Goal: Transaction & Acquisition: Purchase product/service

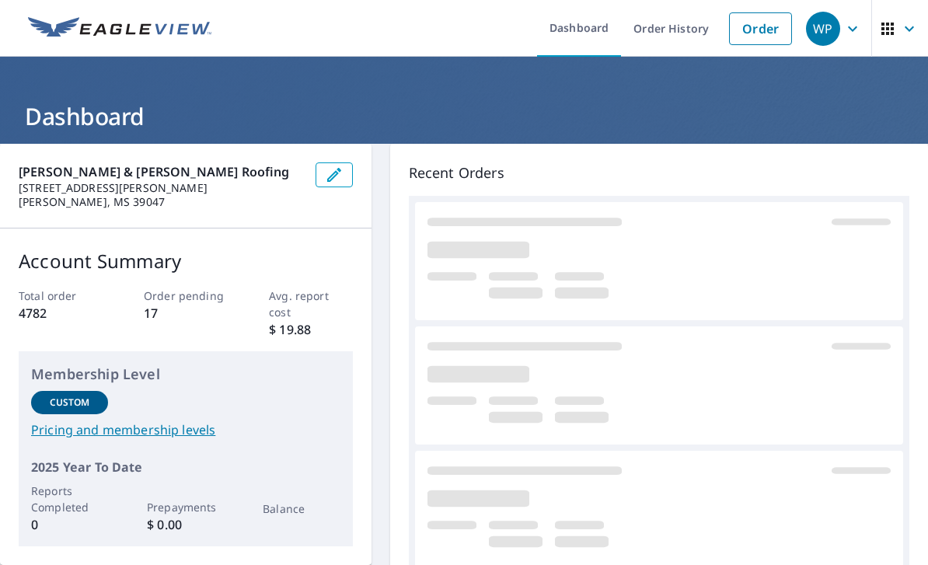
click at [761, 29] on link "Order" at bounding box center [760, 28] width 63 height 33
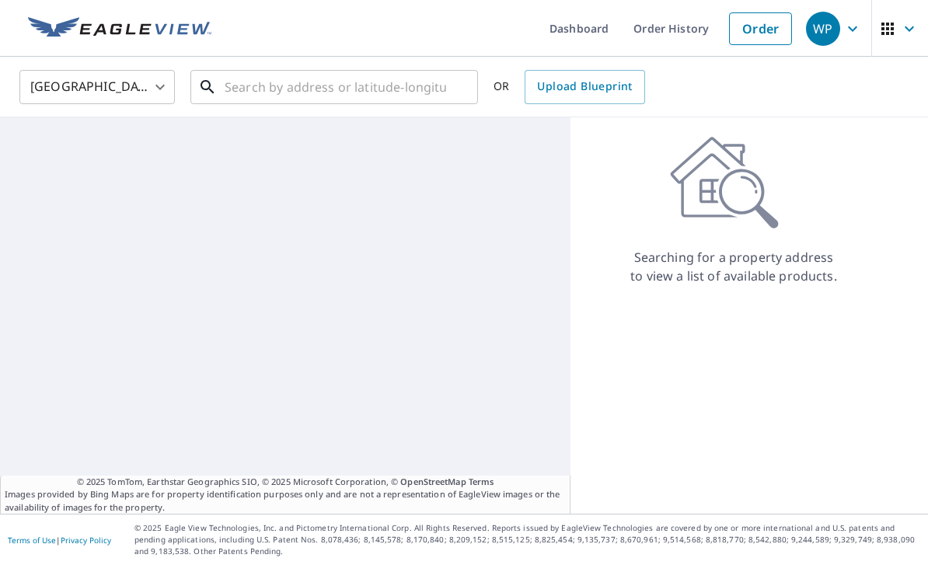
click at [311, 78] on input "text" at bounding box center [335, 87] width 221 height 44
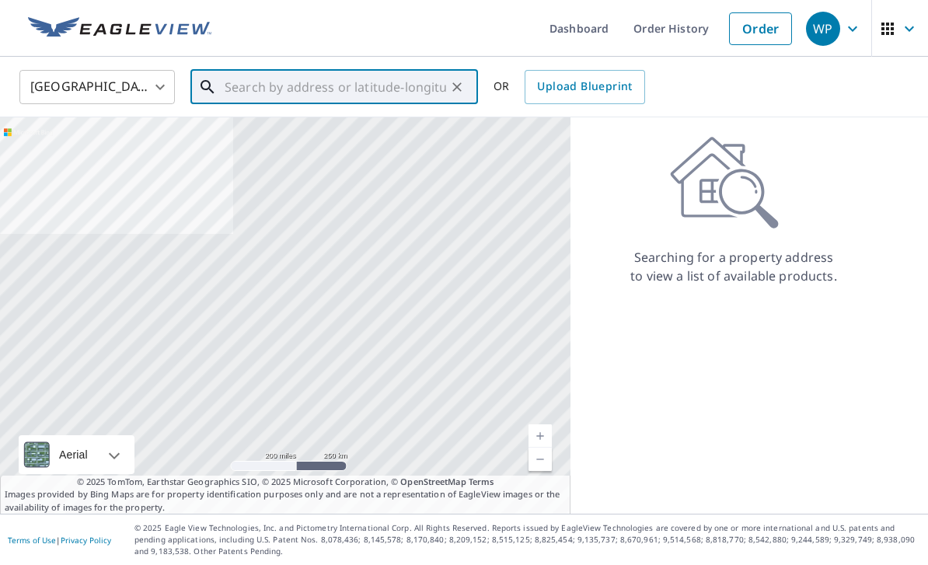
click at [236, 87] on input "text" at bounding box center [335, 87] width 221 height 44
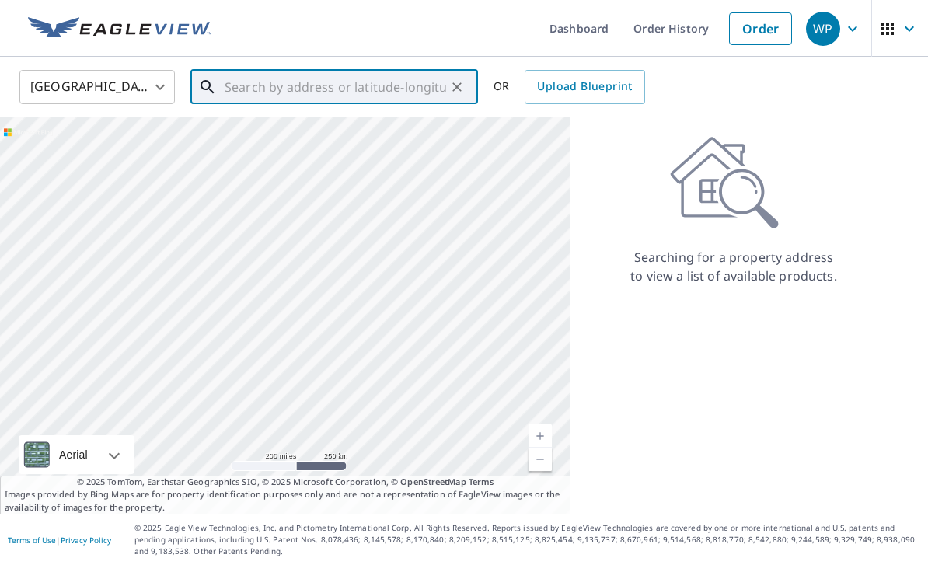
paste input "[STREET_ADDRESS] [PERSON_NAME], MS, 39565"
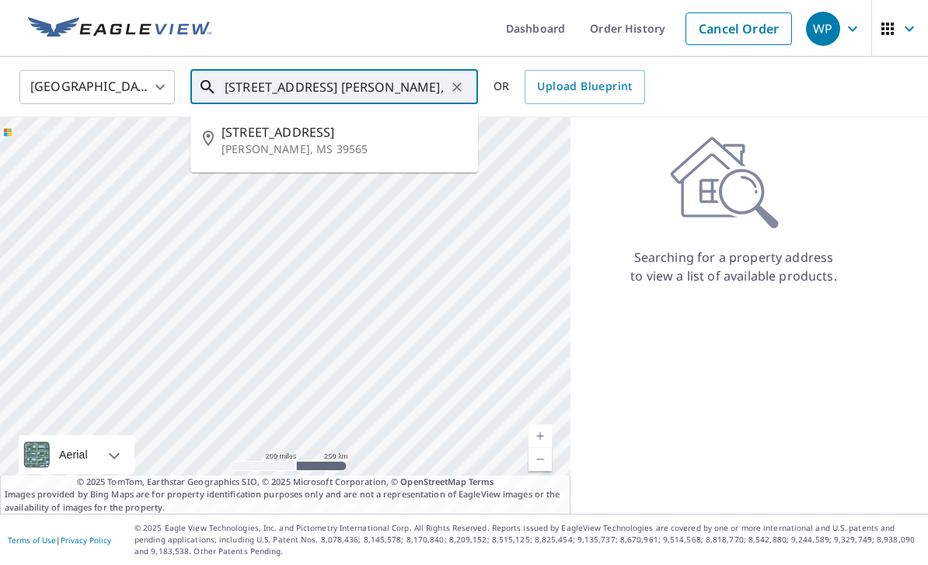
click at [348, 155] on p "[PERSON_NAME], MS 39565" at bounding box center [343, 149] width 244 height 16
type input "[STREET_ADDRESS][PERSON_NAME][PERSON_NAME]"
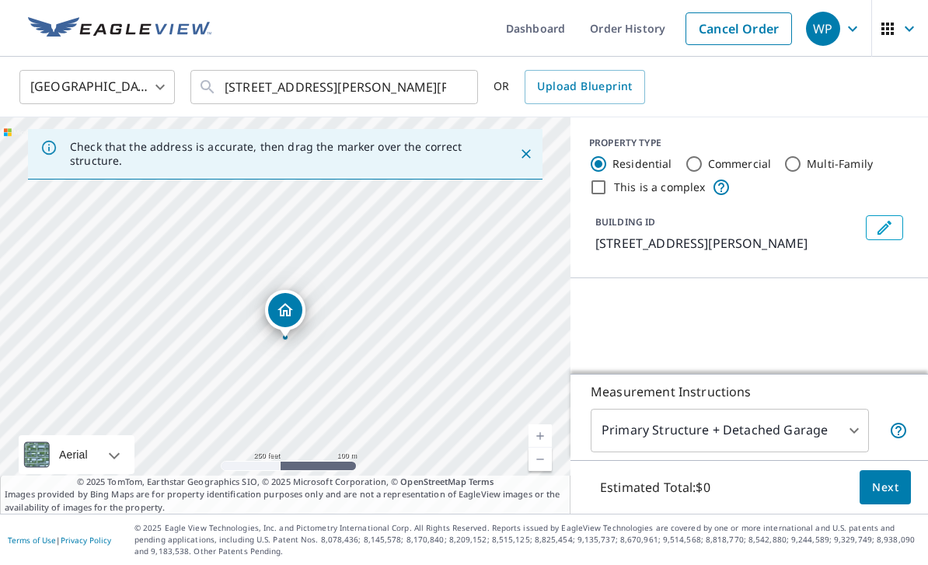
click at [536, 448] on link "Current Level 17, Zoom In" at bounding box center [539, 435] width 23 height 23
click at [528, 477] on div "[STREET_ADDRESS][PERSON_NAME][PERSON_NAME]" at bounding box center [285, 315] width 570 height 396
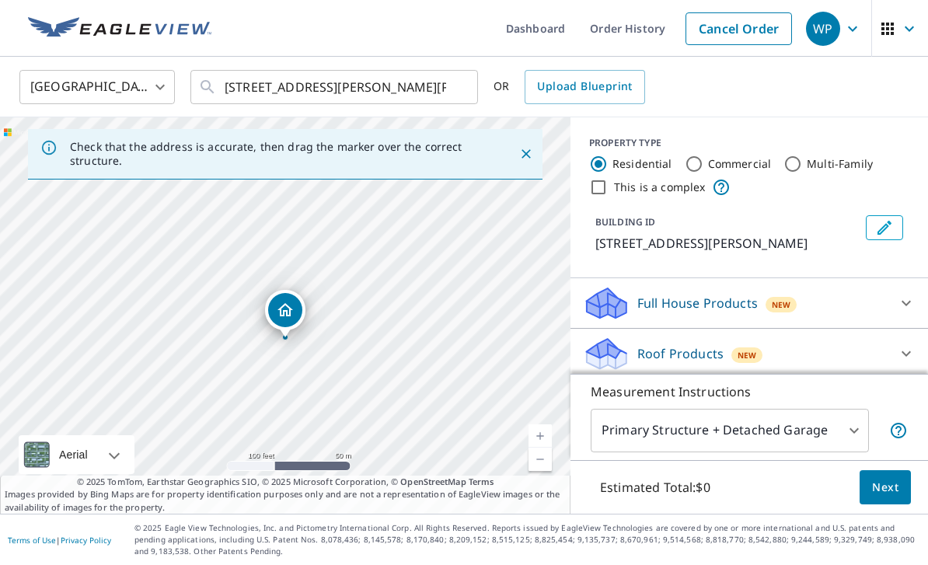
click at [544, 448] on link "Current Level 18, Zoom In" at bounding box center [539, 435] width 23 height 23
click at [546, 471] on link "Current Level 19, Zoom Out" at bounding box center [539, 459] width 23 height 23
click at [757, 355] on div "New" at bounding box center [746, 355] width 31 height 16
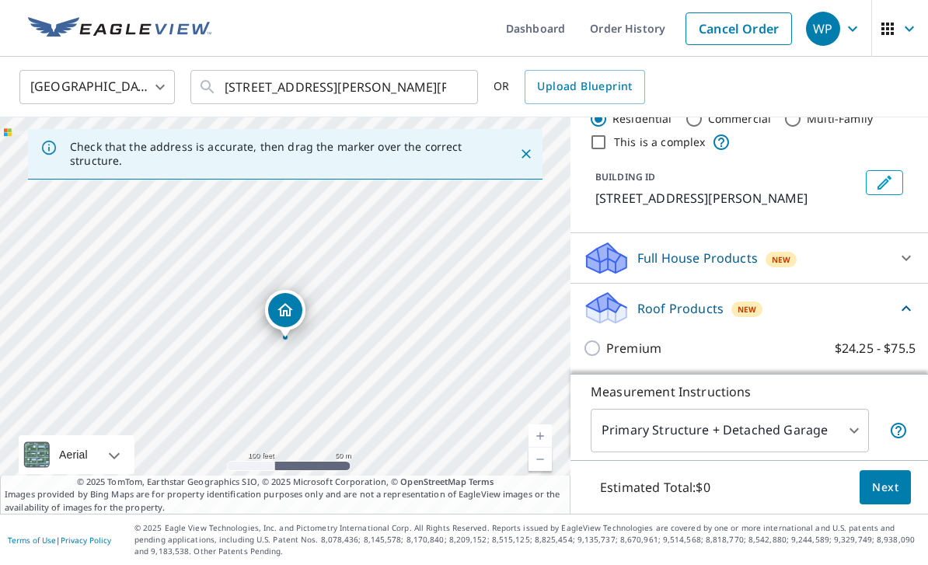
scroll to position [147, 0]
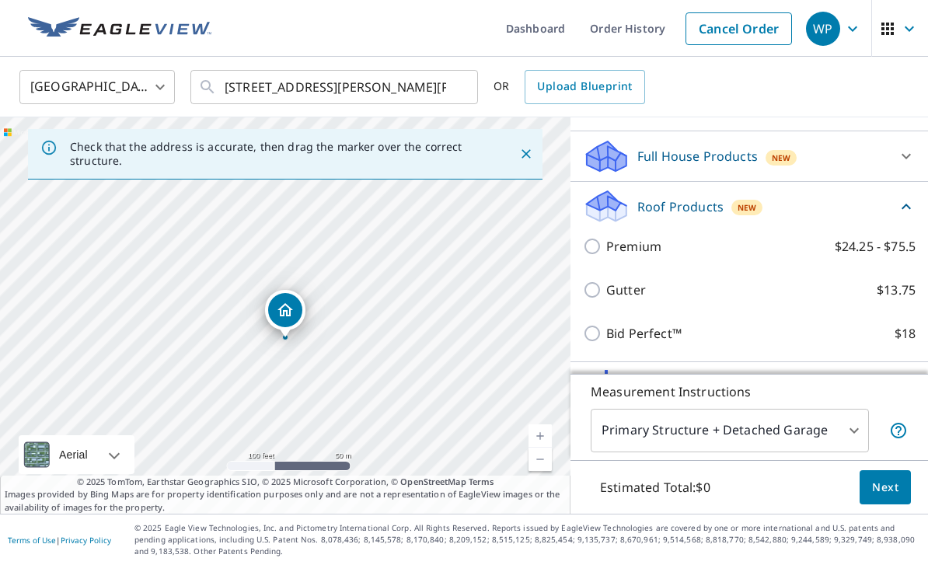
click at [585, 338] on input "Bid Perfect™ $18" at bounding box center [594, 333] width 23 height 19
checkbox input "true"
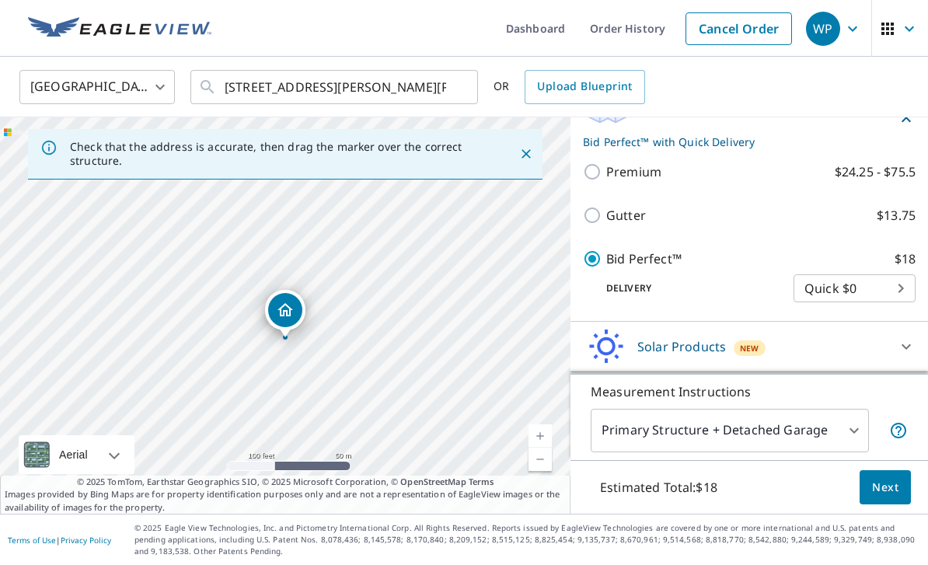
scroll to position [245, 0]
click at [890, 497] on span "Next" at bounding box center [885, 487] width 26 height 19
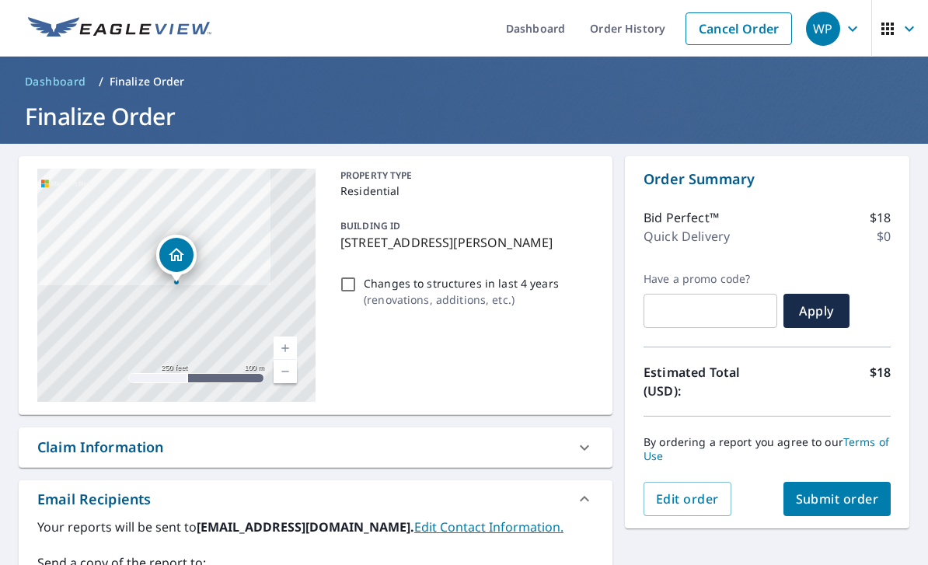
click at [842, 497] on span "Submit order" at bounding box center [837, 498] width 83 height 17
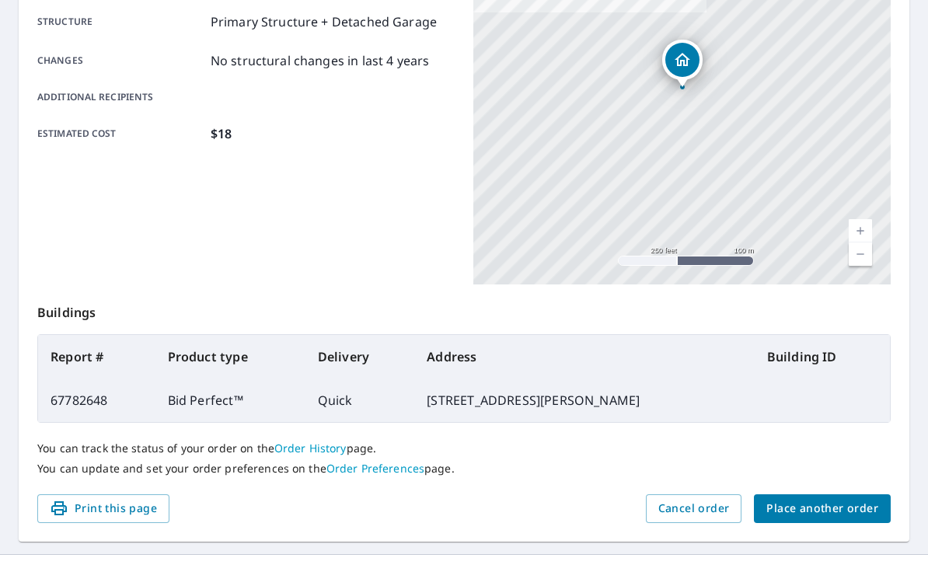
scroll to position [320, 0]
click at [835, 522] on button "Place another order" at bounding box center [822, 509] width 137 height 29
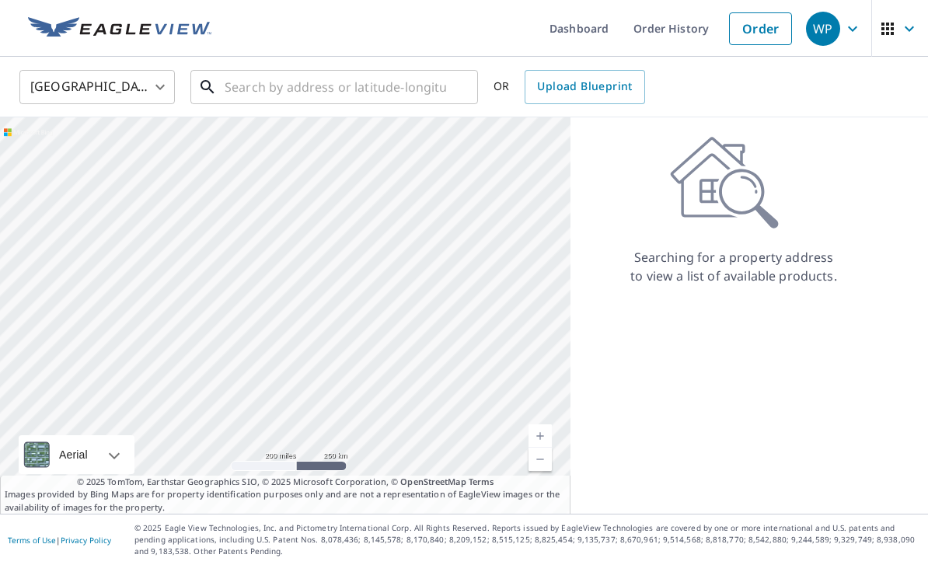
click at [351, 94] on input "text" at bounding box center [335, 87] width 221 height 44
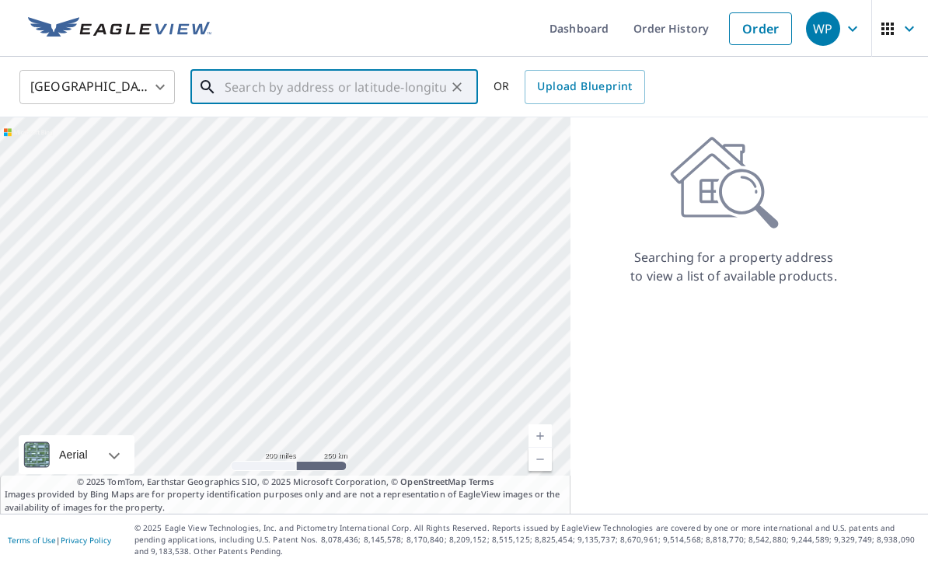
click at [260, 88] on input "text" at bounding box center [335, 87] width 221 height 44
paste input "[STREET_ADDRESS]"
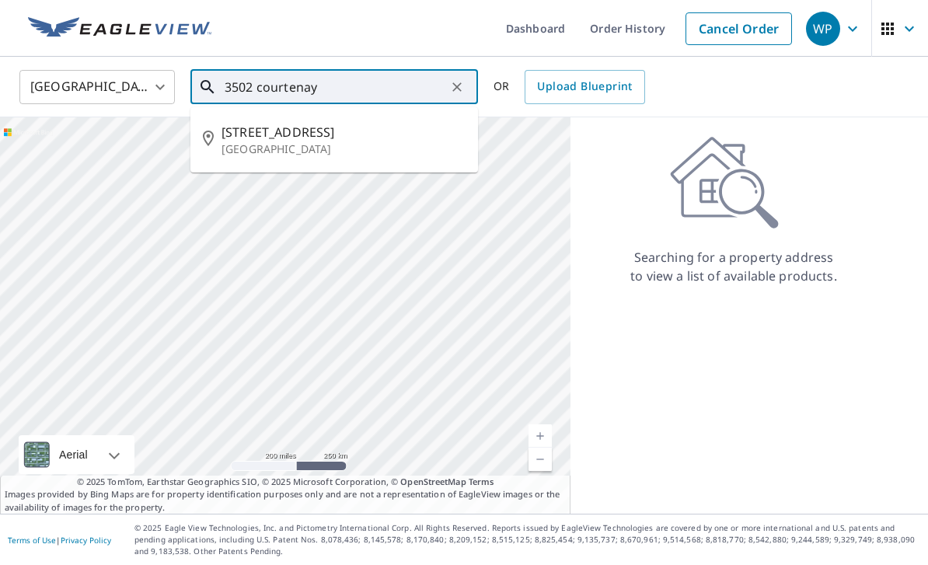
click at [384, 148] on p "[GEOGRAPHIC_DATA]" at bounding box center [343, 149] width 244 height 16
type input "[STREET_ADDRESS]"
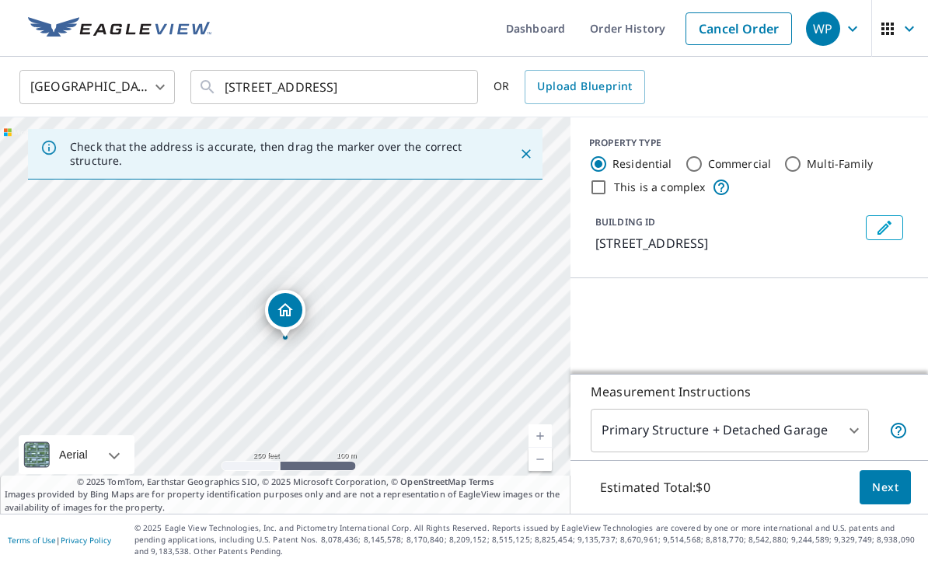
click at [545, 448] on link "Current Level 17, Zoom In" at bounding box center [539, 435] width 23 height 23
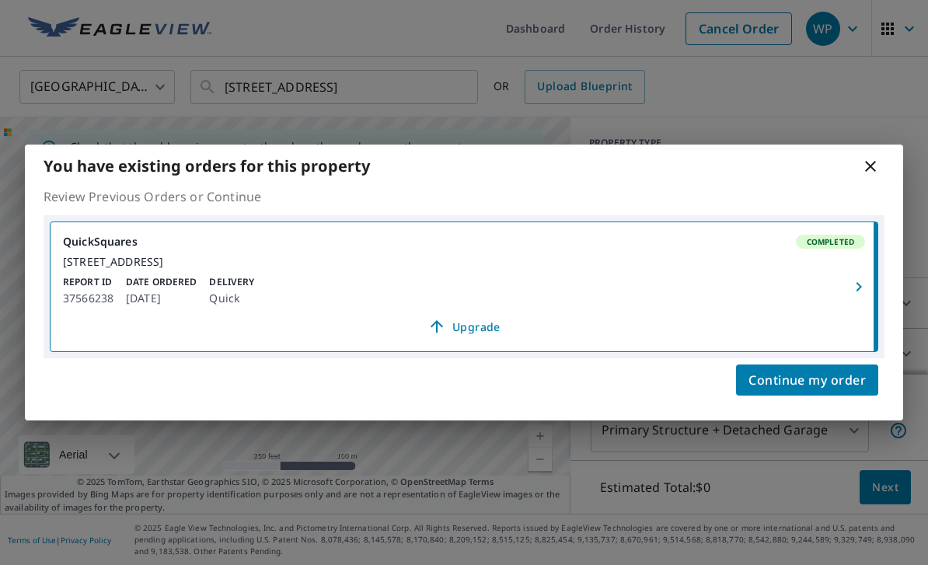
click at [830, 286] on div "Report ID 37566238 Date Ordered [DATE] Delivery Quick" at bounding box center [464, 291] width 802 height 33
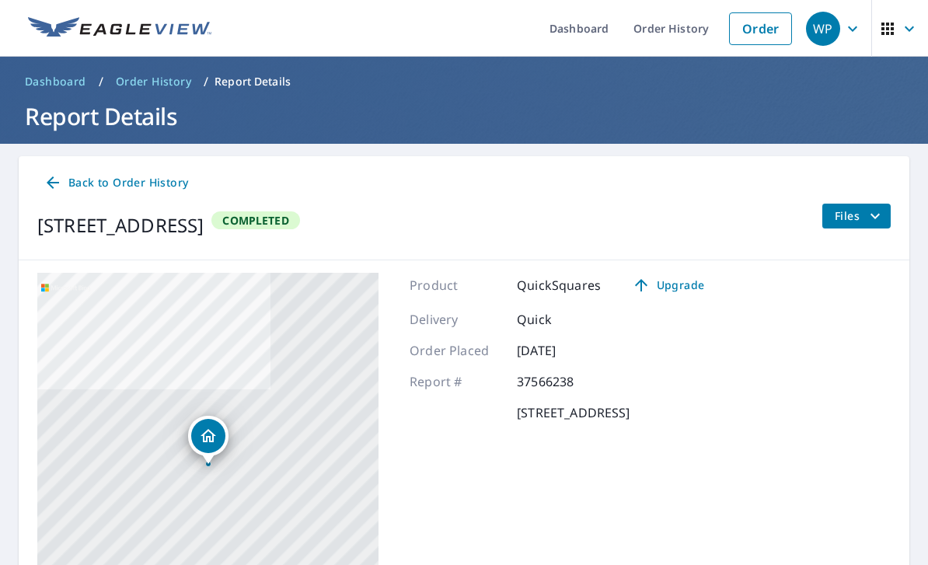
click at [74, 176] on span "Back to Order History" at bounding box center [116, 182] width 145 height 19
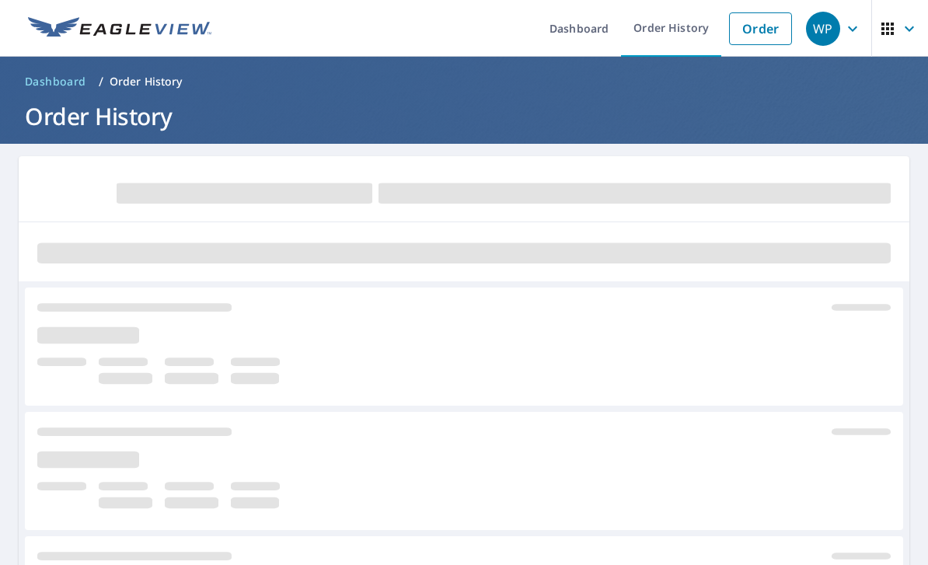
click at [755, 37] on link "Order" at bounding box center [760, 28] width 63 height 33
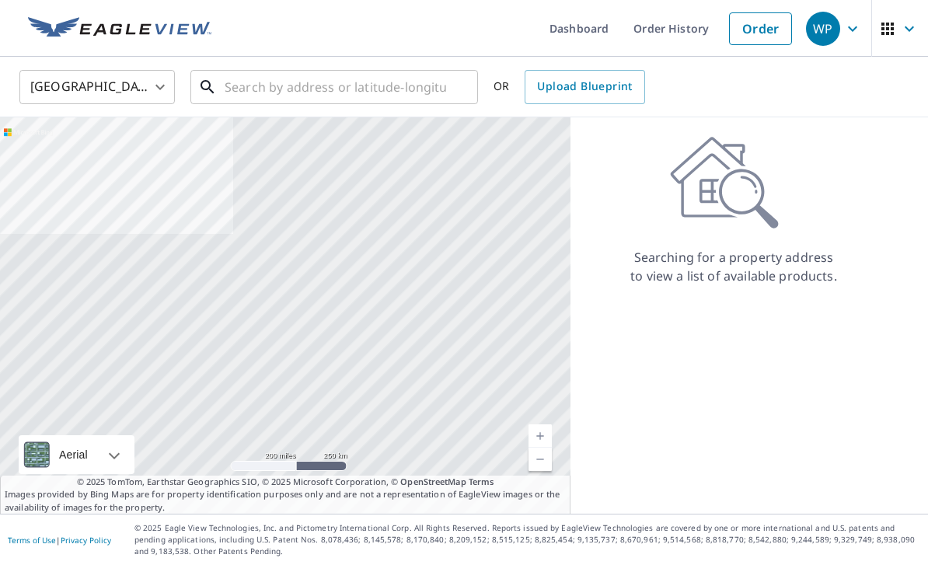
click at [276, 77] on input "text" at bounding box center [335, 87] width 221 height 44
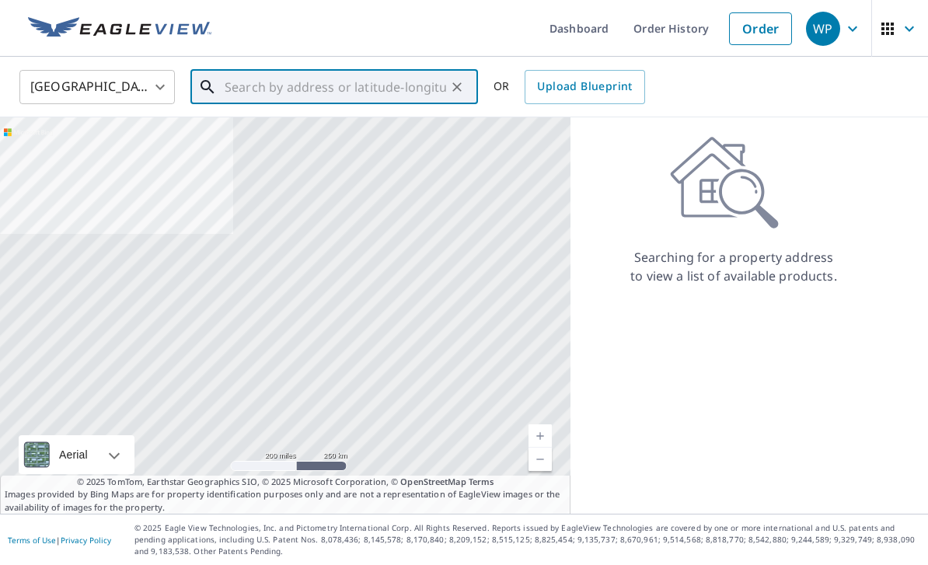
click at [274, 89] on input "text" at bounding box center [335, 87] width 221 height 44
paste input "[STREET_ADDRESS]"
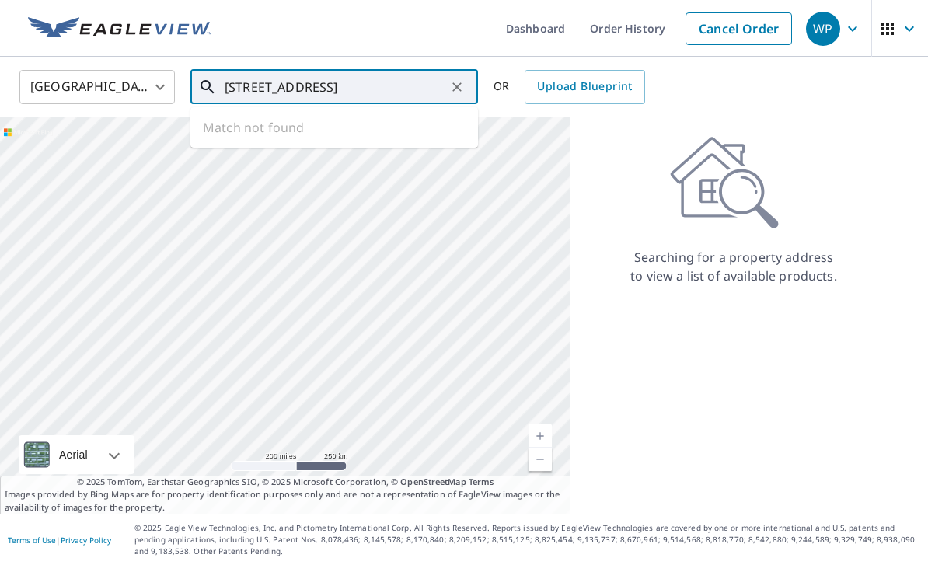
click at [266, 92] on input "[STREET_ADDRESS]" at bounding box center [335, 87] width 221 height 44
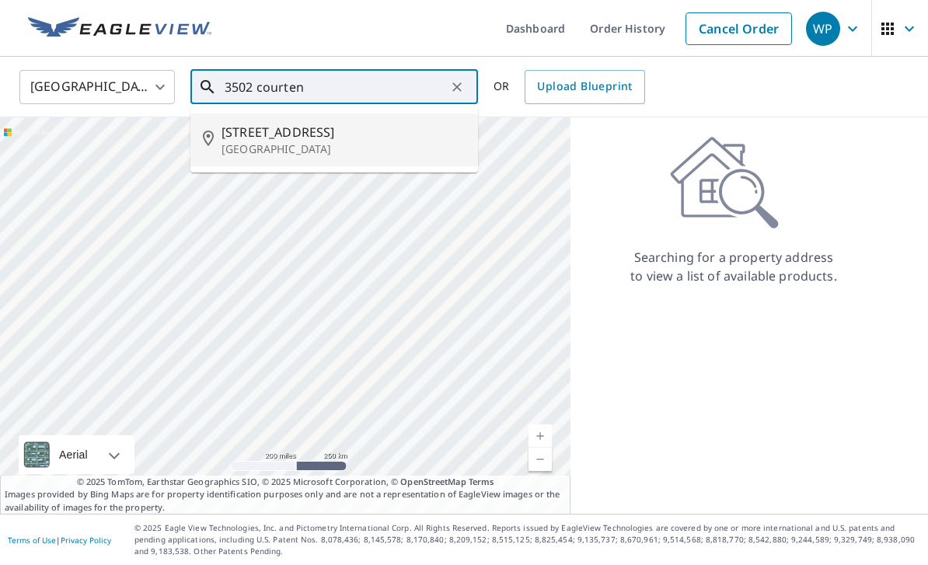
click at [401, 137] on span "[STREET_ADDRESS]" at bounding box center [343, 132] width 244 height 19
type input "[STREET_ADDRESS]"
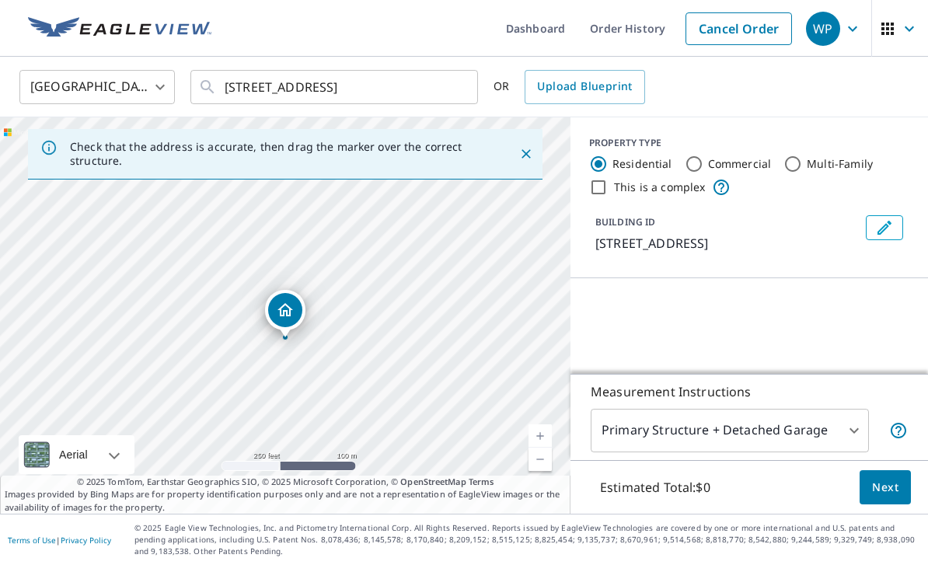
click at [547, 448] on link "Current Level 17, Zoom In" at bounding box center [539, 435] width 23 height 23
click at [543, 448] on link "Current Level 18, Zoom In" at bounding box center [539, 435] width 23 height 23
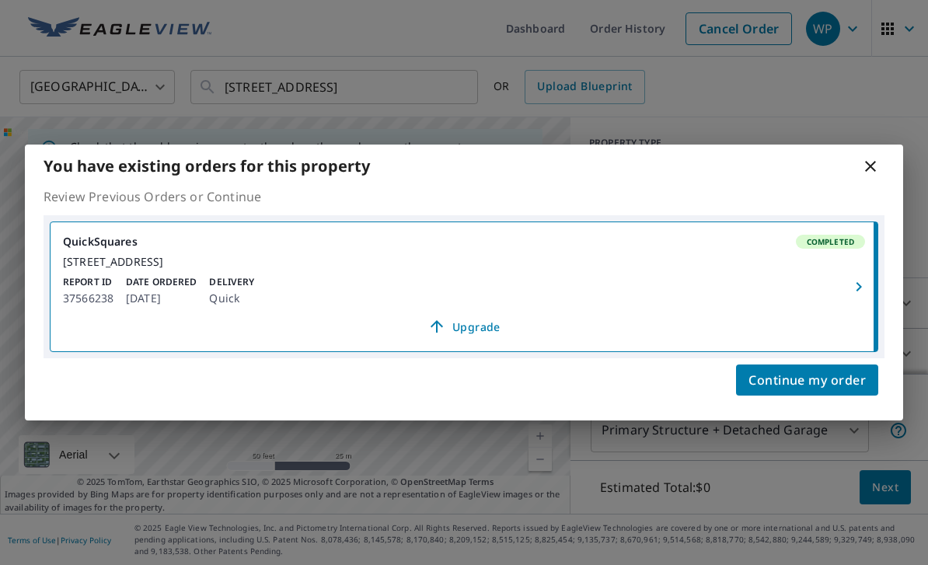
click at [874, 162] on icon at bounding box center [870, 166] width 11 height 11
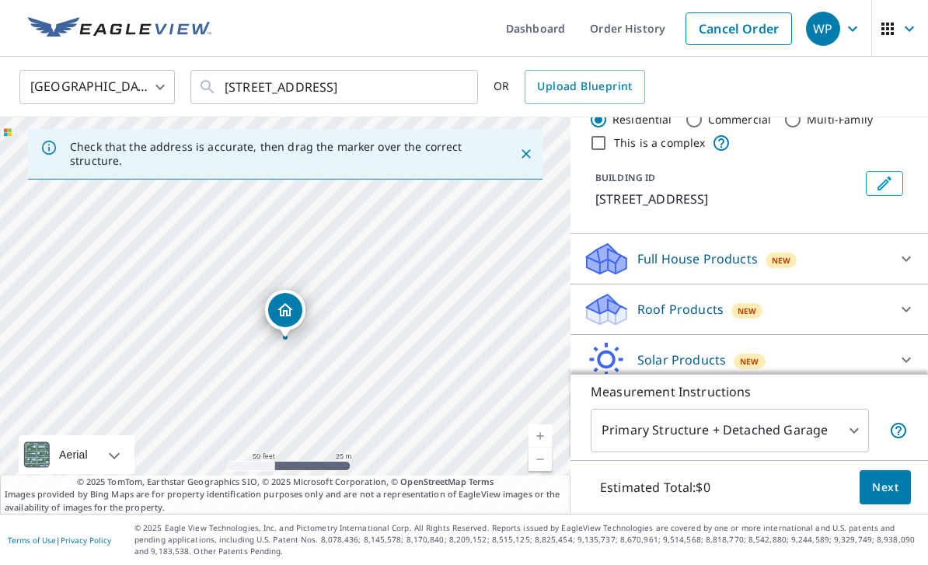
scroll to position [55, 0]
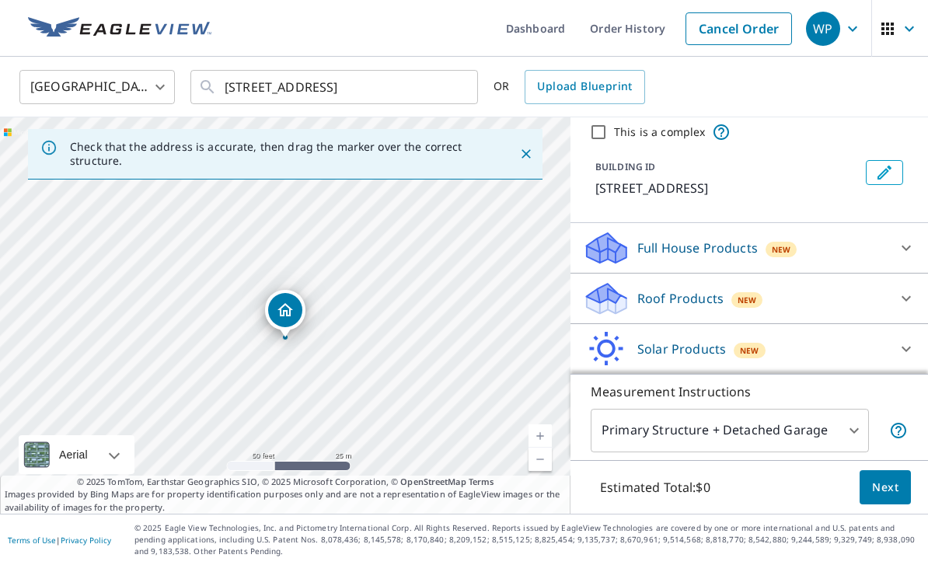
click at [701, 308] on p "Roof Products" at bounding box center [680, 298] width 86 height 19
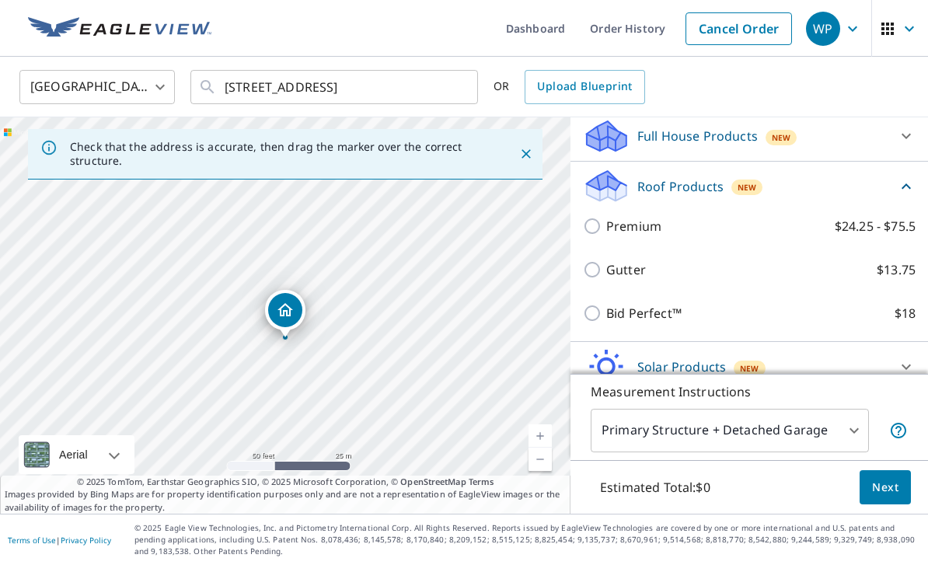
scroll to position [165, 0]
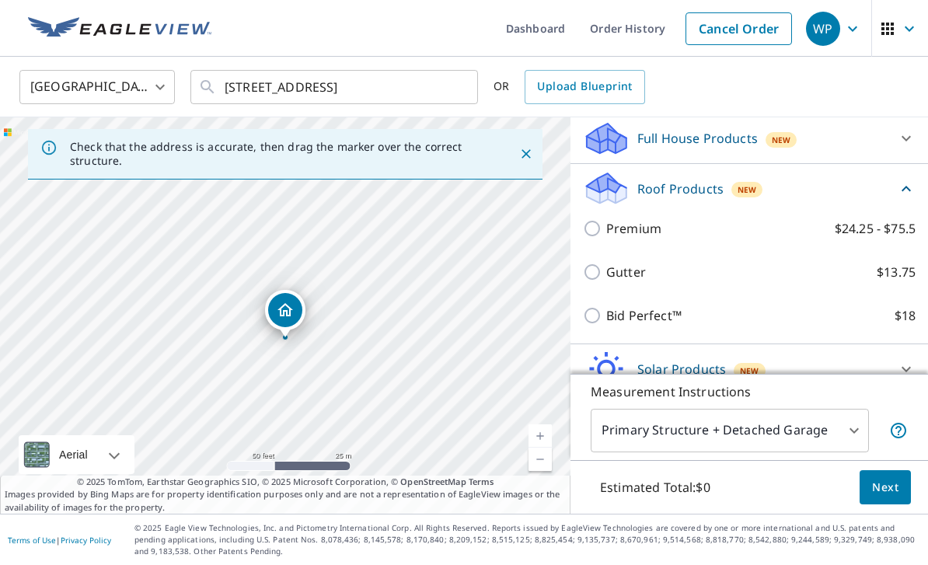
click at [605, 325] on input "Bid Perfect™ $18" at bounding box center [594, 315] width 23 height 19
checkbox input "true"
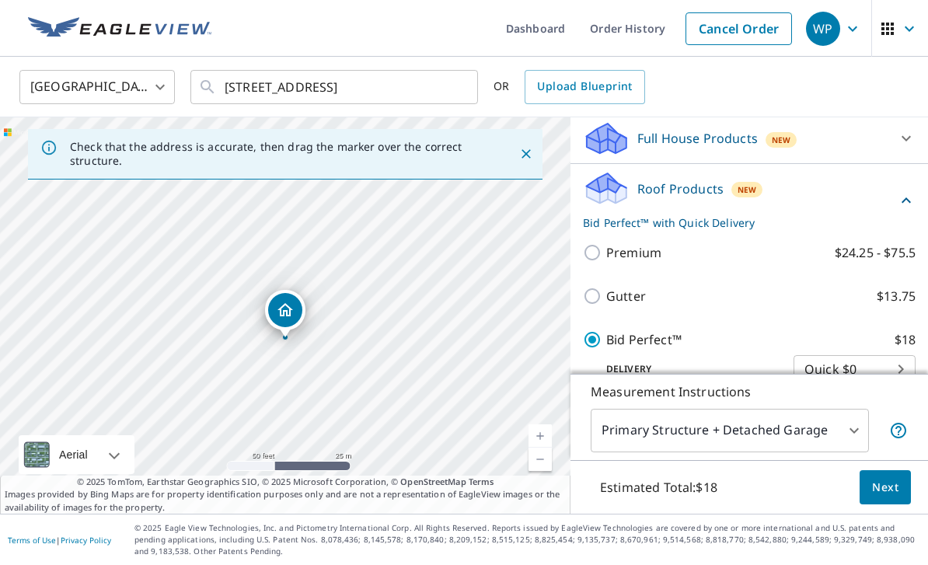
click at [894, 497] on span "Next" at bounding box center [885, 487] width 26 height 19
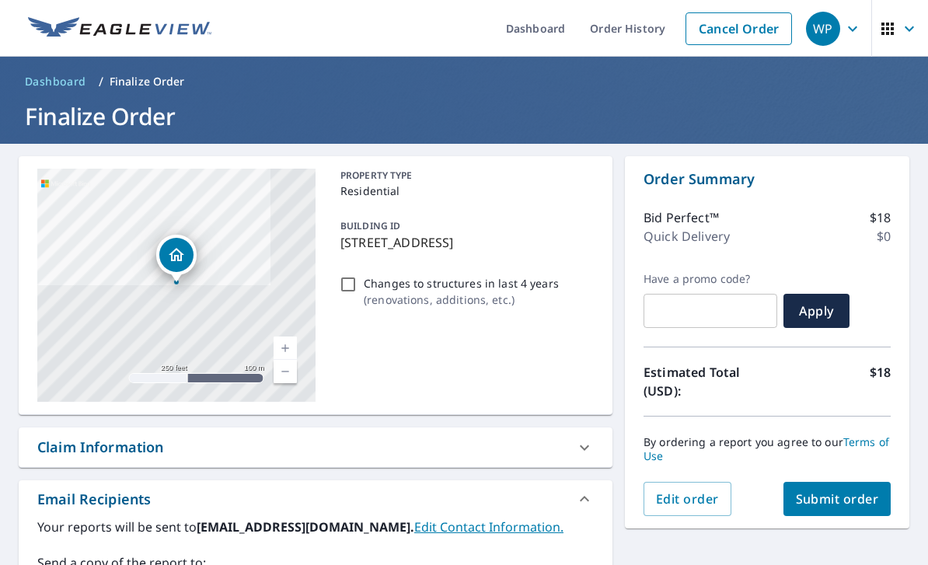
click at [834, 497] on span "Submit order" at bounding box center [837, 498] width 83 height 17
